Goal: Information Seeking & Learning: Learn about a topic

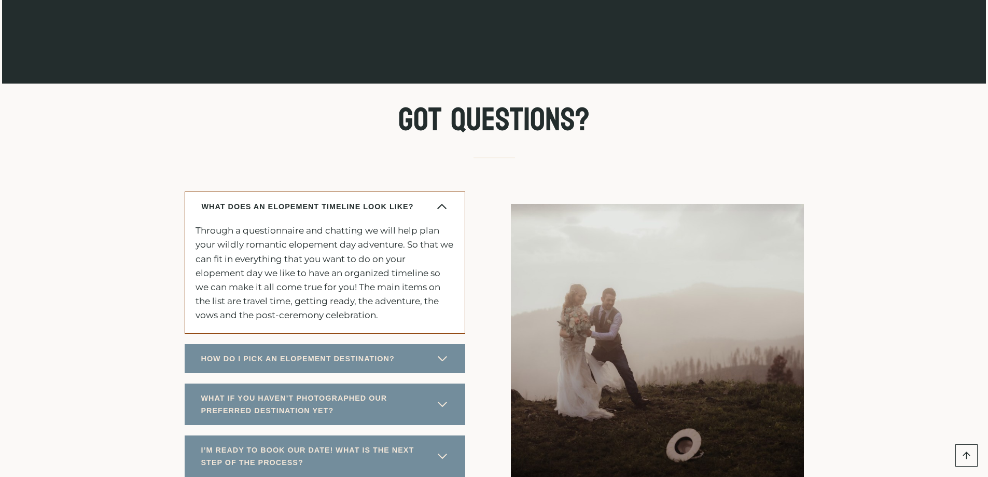
scroll to position [5447, 0]
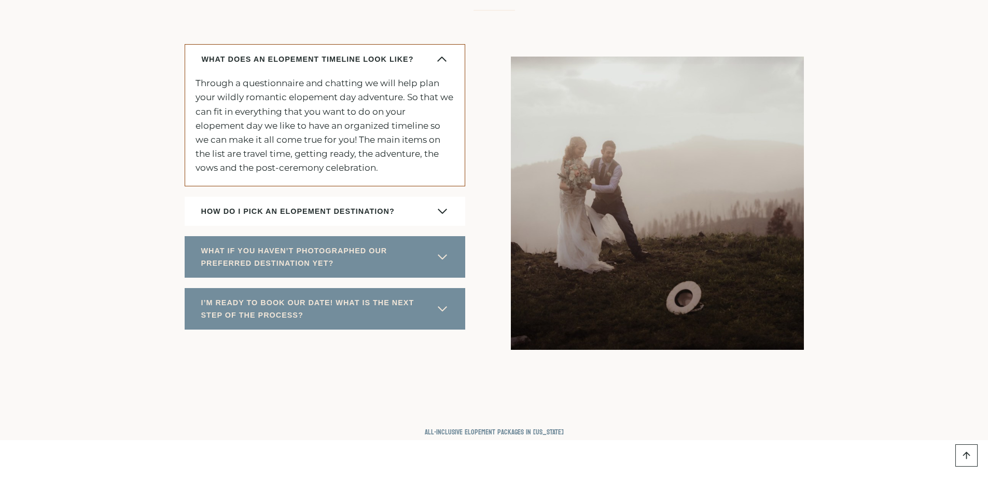
click at [387, 217] on span "HOW DO I PICK AN ELOPEMENT DESTINATION?" at bounding box center [298, 211] width 194 height 12
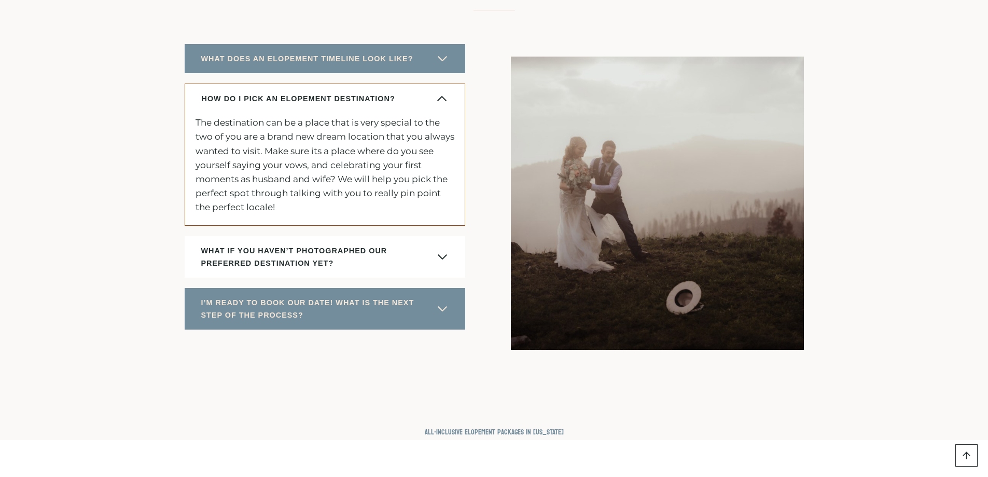
click at [250, 269] on span "WHAT IF YOU HAVEN’T PHOTOGRAPHED OUR PREFERRED DESTINATION YET?" at bounding box center [316, 256] width 230 height 25
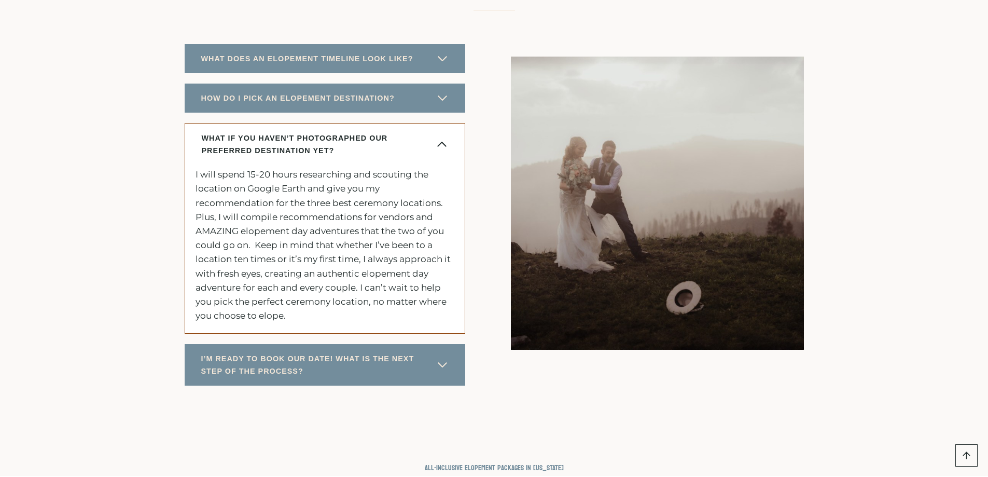
click at [306, 157] on span "WHAT IF YOU HAVEN’T PHOTOGRAPHED OUR PREFERRED DESTINATION YET?" at bounding box center [316, 144] width 229 height 25
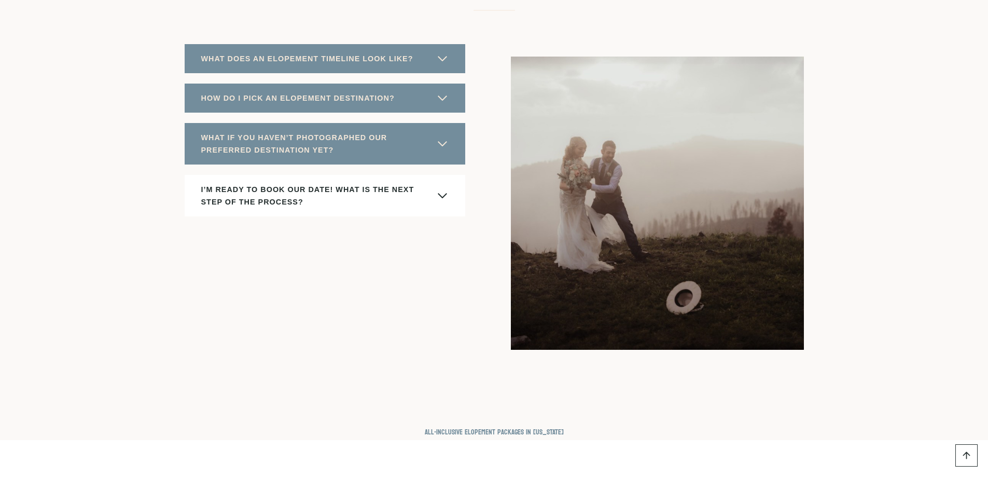
click at [284, 208] on span "I’M READY TO BOOK OUR DATE! WHAT IS THE NEXT STEP OF THE PROCESS?" at bounding box center [316, 195] width 230 height 25
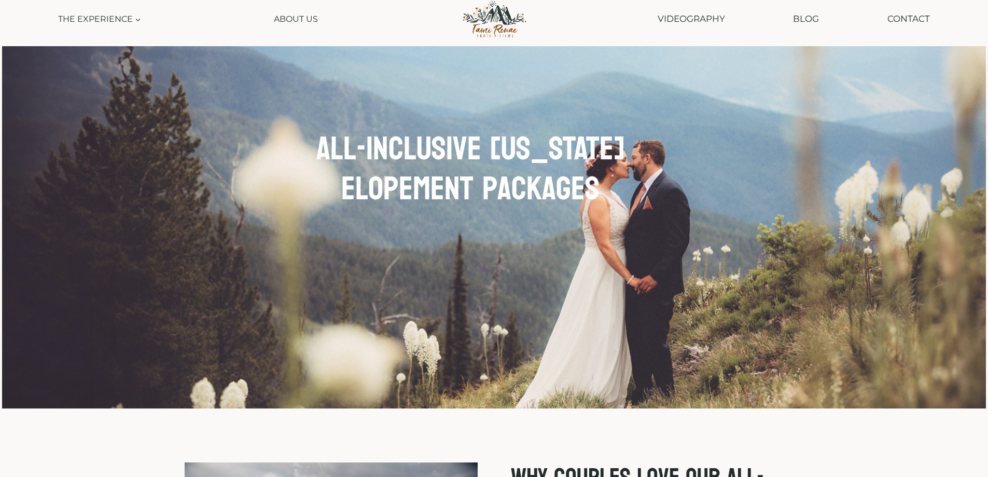
scroll to position [0, 0]
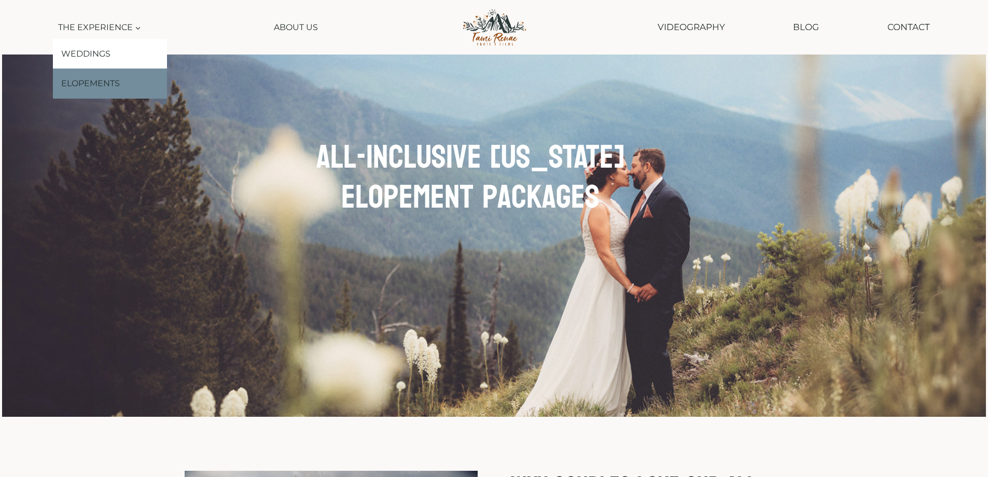
click at [96, 96] on link "Elopements" at bounding box center [110, 83] width 114 height 30
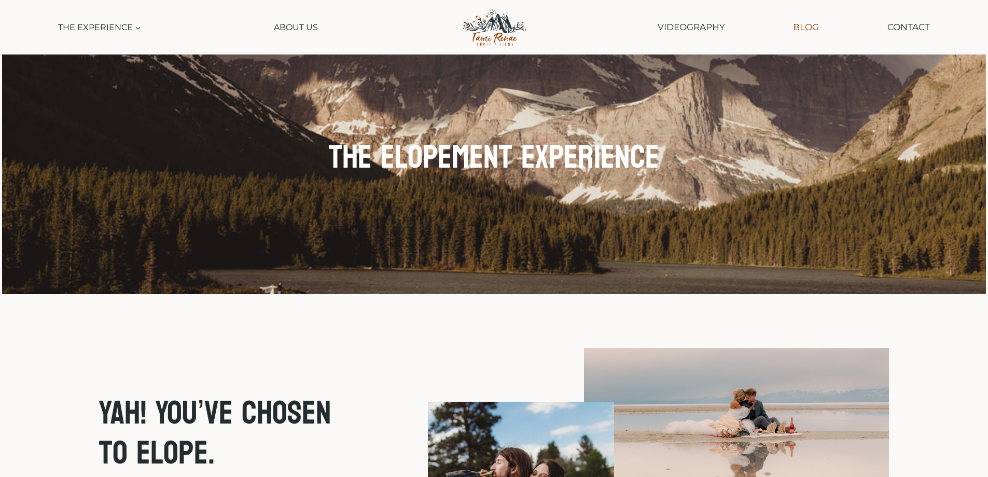
click at [804, 33] on link "Blog" at bounding box center [806, 27] width 36 height 26
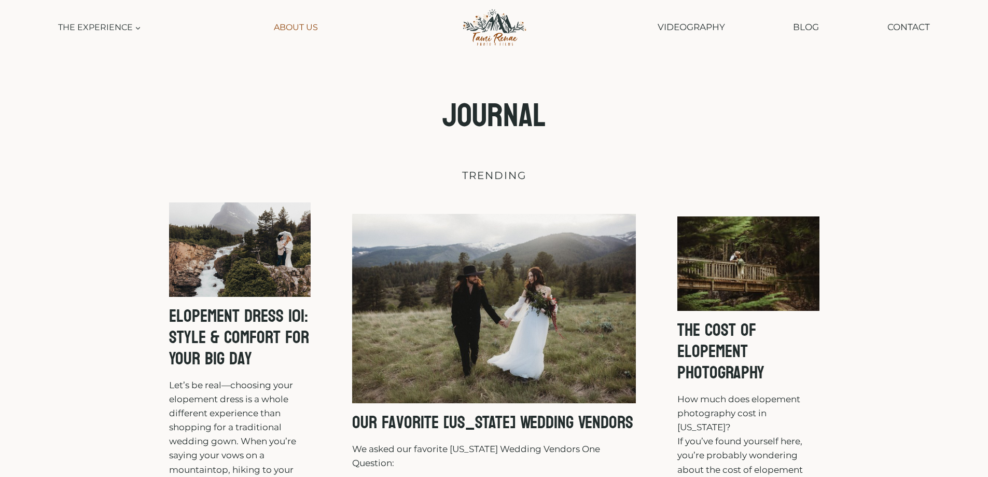
click at [308, 30] on link "About Us" at bounding box center [296, 27] width 54 height 23
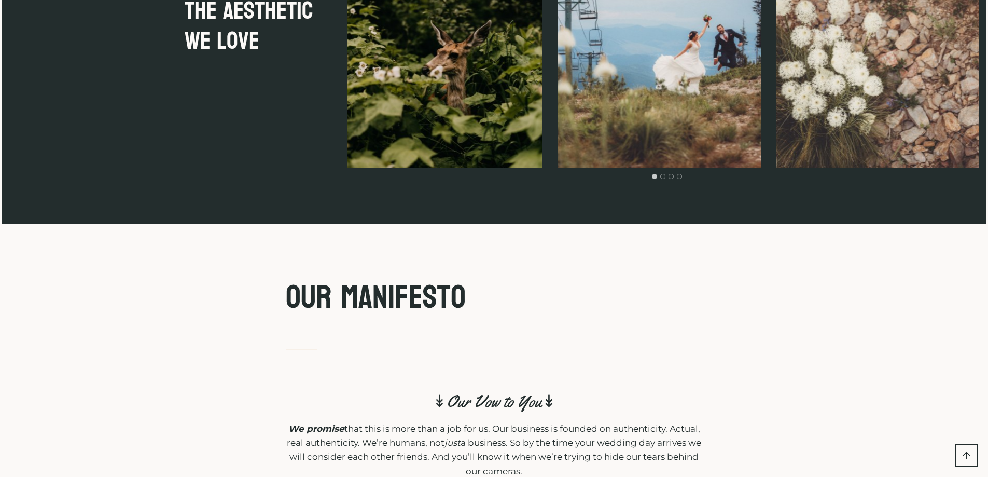
scroll to position [2802, 0]
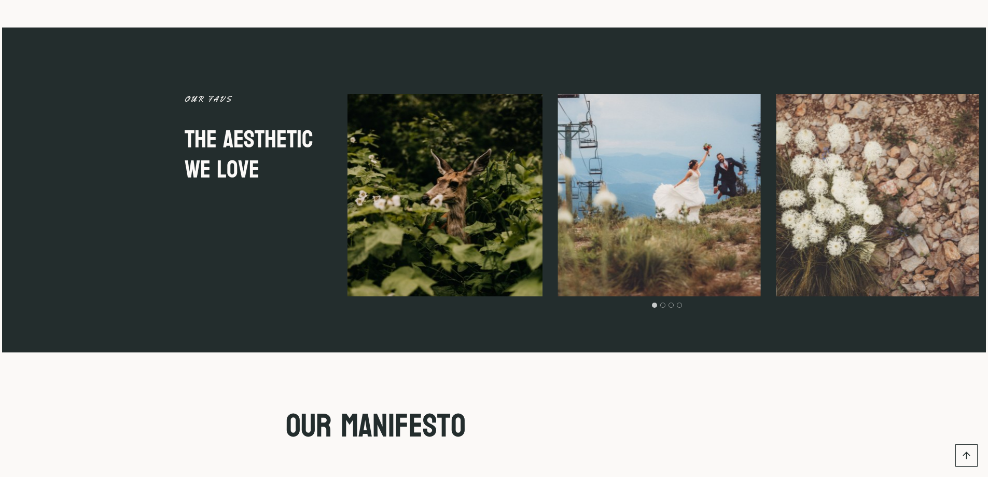
click at [667, 300] on li "Select a slide to show" at bounding box center [663, 304] width 8 height 9
click at [665, 302] on button "Go to slide 2" at bounding box center [662, 304] width 5 height 5
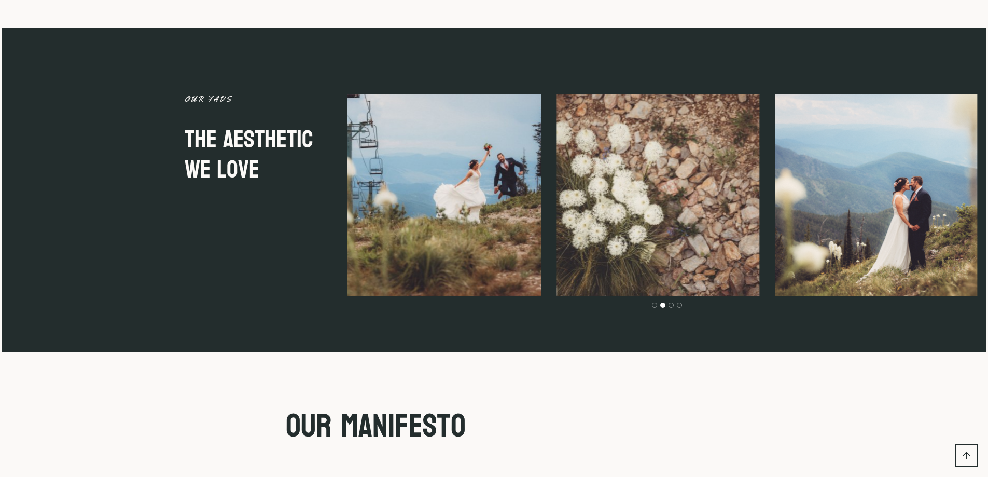
click at [665, 302] on button "Go to slide 2" at bounding box center [662, 304] width 5 height 5
click at [674, 302] on button "Go to slide 3" at bounding box center [671, 304] width 5 height 5
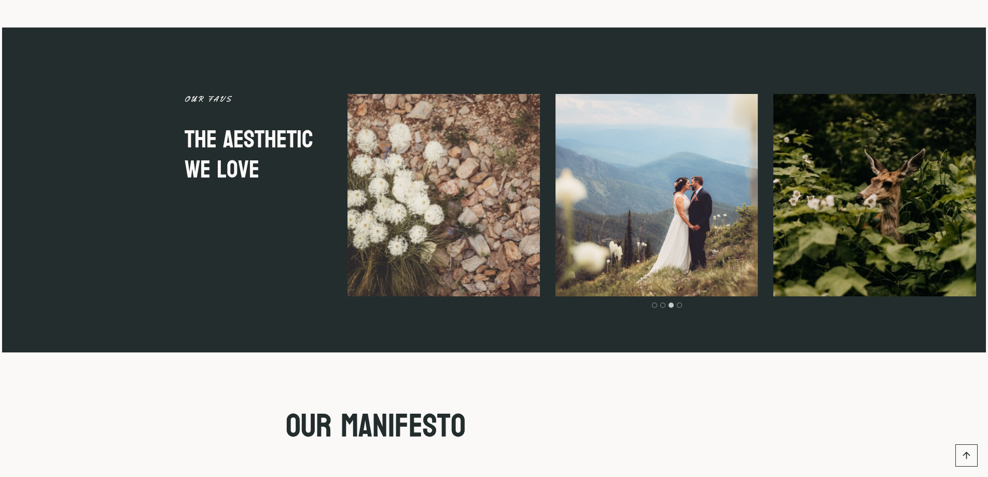
click at [687, 293] on div "…" at bounding box center [667, 202] width 639 height 217
click at [684, 300] on li "Select a slide to show" at bounding box center [679, 304] width 8 height 9
click at [681, 302] on button "Go to slide 4" at bounding box center [679, 304] width 5 height 5
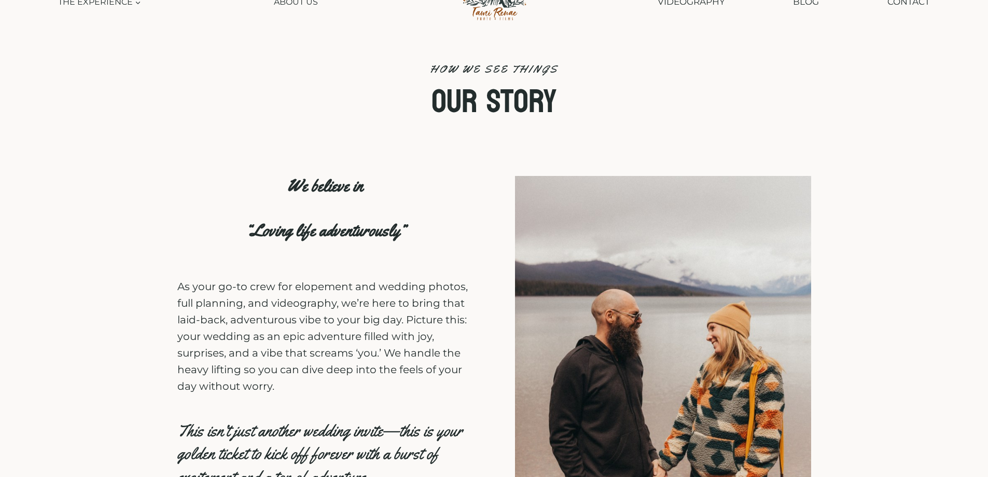
scroll to position [0, 0]
